Goal: Task Accomplishment & Management: Complete application form

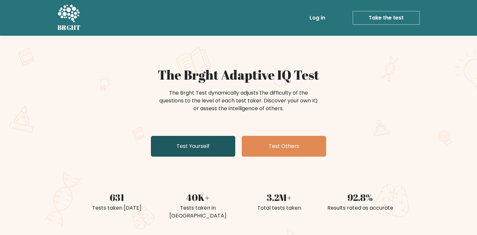
click at [220, 153] on link "Test Yourself" at bounding box center [193, 146] width 84 height 21
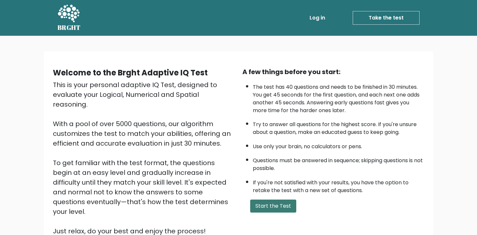
click at [279, 207] on button "Start the Test" at bounding box center [273, 205] width 46 height 13
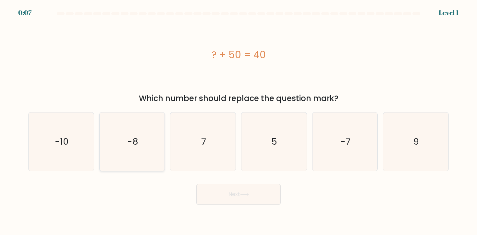
click at [127, 161] on icon "-8" at bounding box center [132, 141] width 58 height 58
click at [239, 121] on input "b. -8" at bounding box center [239, 119] width 0 height 3
radio input "true"
click at [235, 196] on button "Next" at bounding box center [239, 194] width 84 height 21
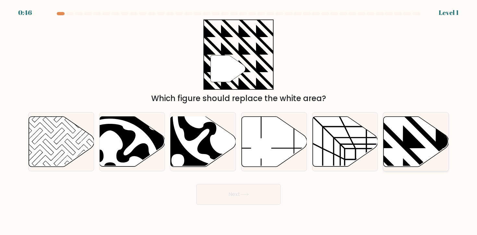
click at [403, 146] on icon at bounding box center [437, 115] width 132 height 132
click at [239, 121] on input "f." at bounding box center [239, 119] width 0 height 3
radio input "true"
click at [231, 197] on button "Next" at bounding box center [239, 194] width 84 height 21
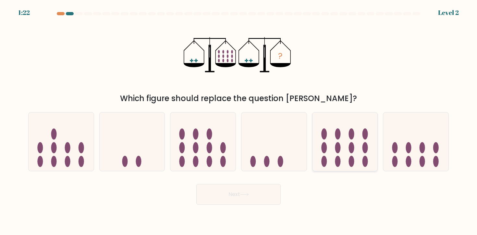
click at [340, 141] on icon at bounding box center [345, 142] width 65 height 54
click at [239, 121] on input "e." at bounding box center [239, 119] width 0 height 3
radio input "true"
click at [259, 198] on button "Next" at bounding box center [239, 194] width 84 height 21
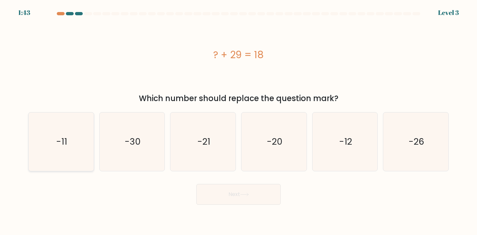
click at [56, 161] on icon "-11" at bounding box center [61, 141] width 58 height 58
click at [239, 121] on input "a. -11" at bounding box center [239, 119] width 0 height 3
radio input "true"
click at [235, 195] on button "Next" at bounding box center [239, 194] width 84 height 21
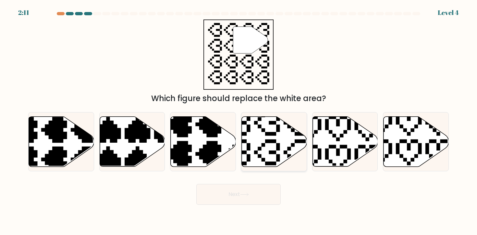
click at [280, 145] on icon at bounding box center [252, 166] width 115 height 115
click at [239, 121] on input "d." at bounding box center [239, 119] width 0 height 3
radio input "true"
click at [246, 193] on icon at bounding box center [244, 195] width 9 height 4
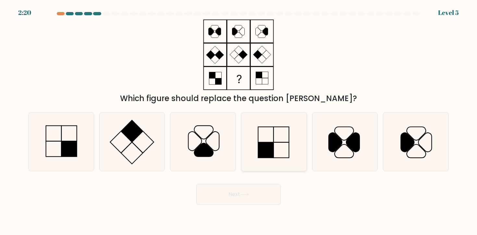
click at [275, 133] on icon at bounding box center [274, 141] width 58 height 58
click at [239, 121] on input "d." at bounding box center [239, 119] width 0 height 3
radio input "true"
click at [222, 195] on button "Next" at bounding box center [239, 194] width 84 height 21
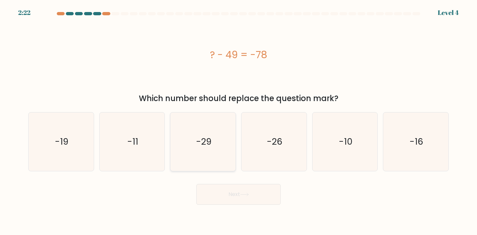
click at [204, 163] on icon "-29" at bounding box center [203, 141] width 58 height 58
click at [239, 121] on input "c. -29" at bounding box center [239, 119] width 0 height 3
radio input "true"
click at [417, 148] on icon "-16" at bounding box center [416, 141] width 58 height 58
click at [239, 121] on input "f. -16" at bounding box center [239, 119] width 0 height 3
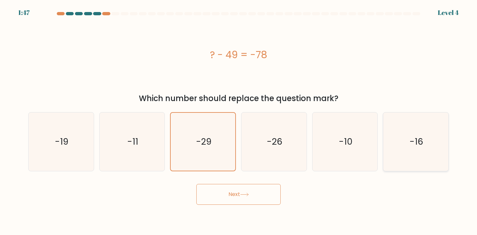
radio input "true"
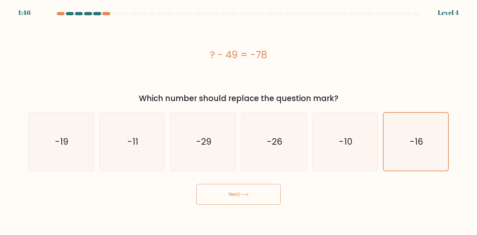
click at [225, 198] on button "Next" at bounding box center [239, 194] width 84 height 21
click at [234, 195] on button "Next" at bounding box center [239, 194] width 84 height 21
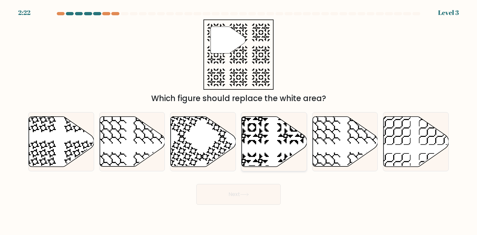
click at [273, 161] on icon at bounding box center [274, 141] width 65 height 50
click at [239, 121] on input "d." at bounding box center [239, 119] width 0 height 3
radio input "true"
click at [245, 201] on button "Next" at bounding box center [239, 194] width 84 height 21
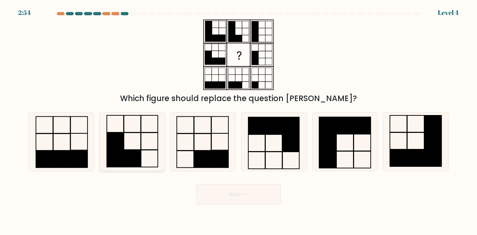
click at [131, 156] on rect at bounding box center [132, 158] width 17 height 17
click at [239, 121] on input "b." at bounding box center [239, 119] width 0 height 3
radio input "true"
click at [240, 191] on button "Next" at bounding box center [239, 194] width 84 height 21
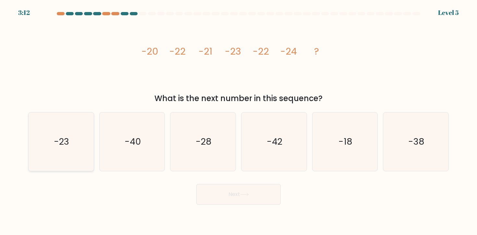
click at [90, 128] on icon "-23" at bounding box center [61, 141] width 58 height 58
click at [239, 121] on input "a. -23" at bounding box center [239, 119] width 0 height 3
radio input "true"
click at [254, 195] on button "Next" at bounding box center [239, 194] width 84 height 21
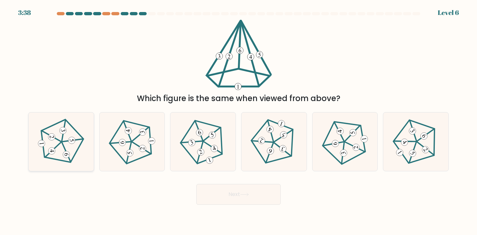
click at [55, 158] on icon at bounding box center [61, 141] width 47 height 47
click at [239, 121] on input "a." at bounding box center [239, 119] width 0 height 3
radio input "true"
click at [228, 201] on button "Next" at bounding box center [239, 194] width 84 height 21
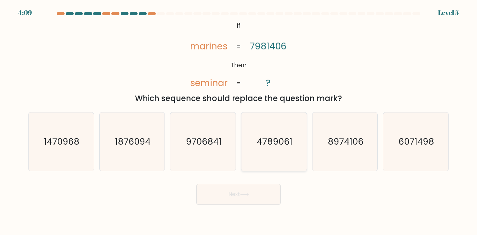
click at [247, 168] on icon "4789061" at bounding box center [274, 141] width 58 height 58
click at [239, 121] on input "d. 4789061" at bounding box center [239, 119] width 0 height 3
radio input "true"
click at [246, 195] on icon at bounding box center [244, 195] width 9 height 4
